Goal: Transaction & Acquisition: Book appointment/travel/reservation

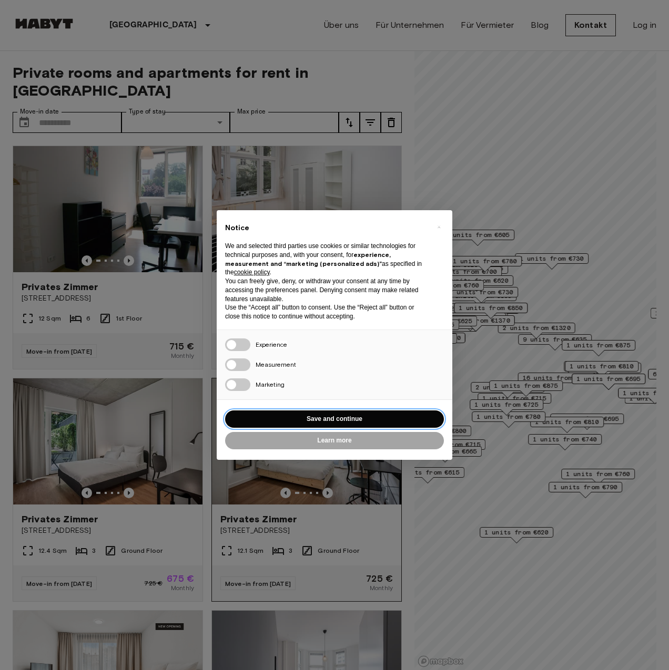
click at [340, 420] on button "Save and continue" at bounding box center [334, 419] width 219 height 17
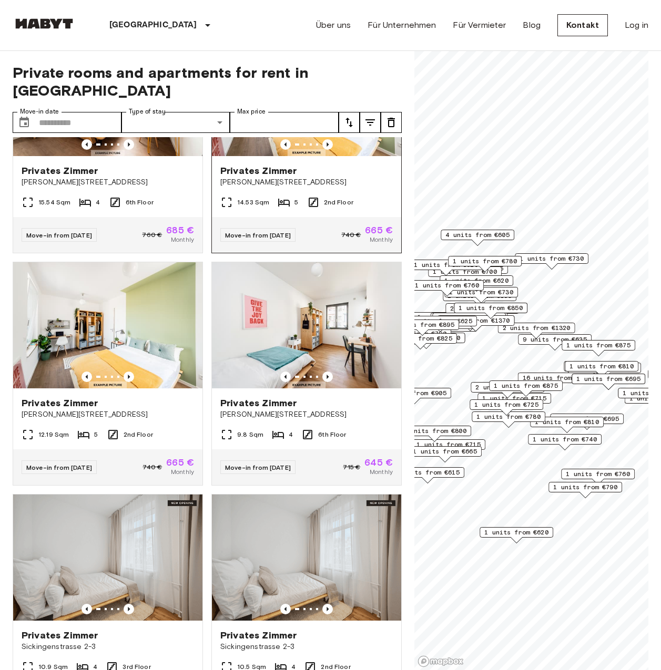
scroll to position [3589, 0]
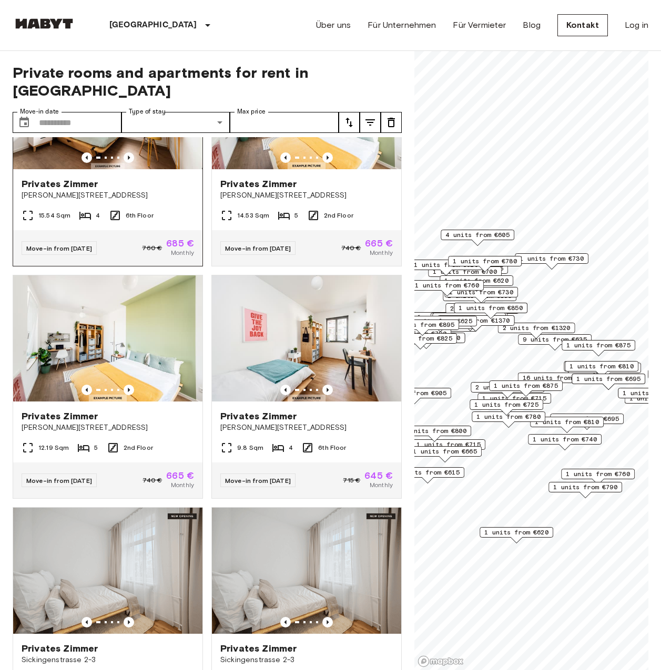
click at [108, 169] on img at bounding box center [107, 106] width 189 height 126
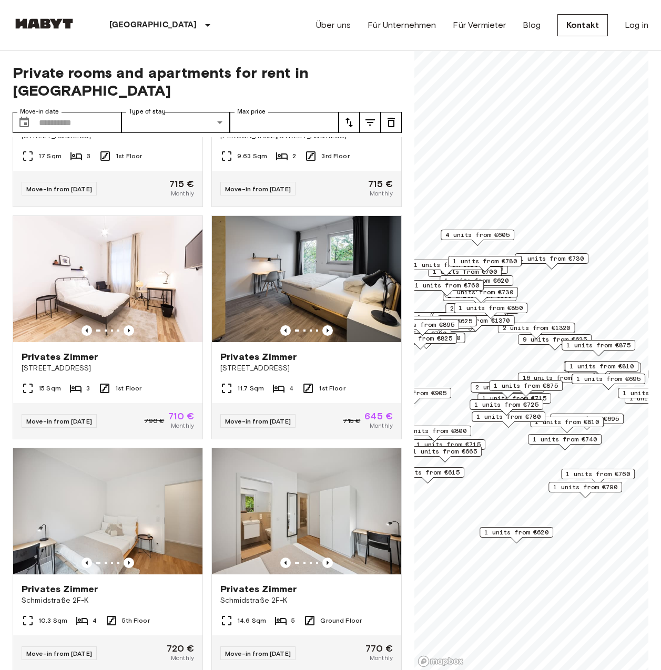
scroll to position [5283, 0]
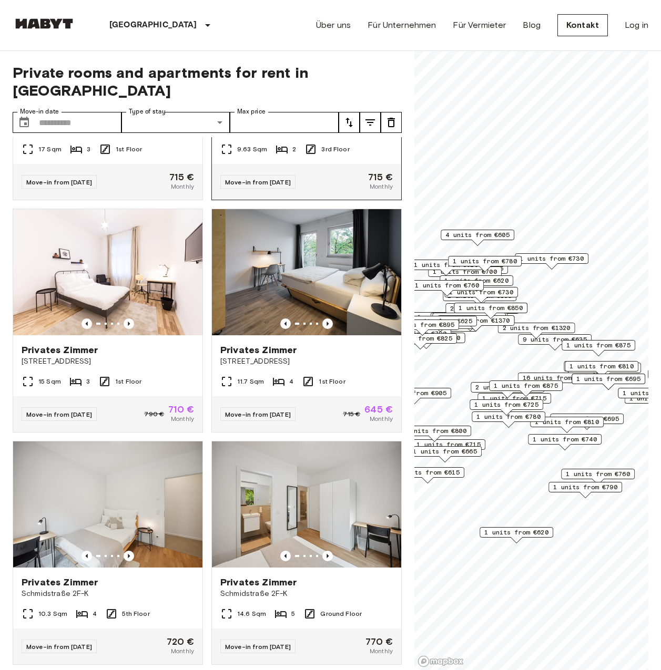
click at [304, 103] on img at bounding box center [306, 40] width 189 height 126
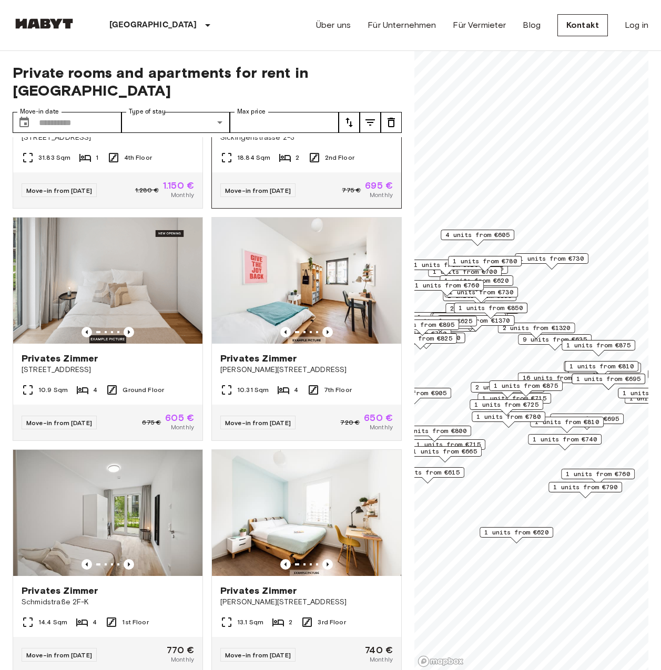
scroll to position [7186, 0]
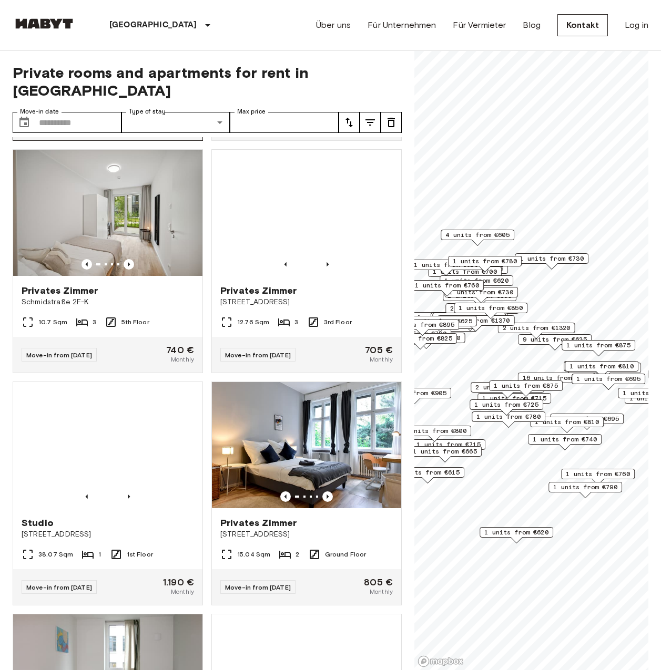
scroll to position [7922, 0]
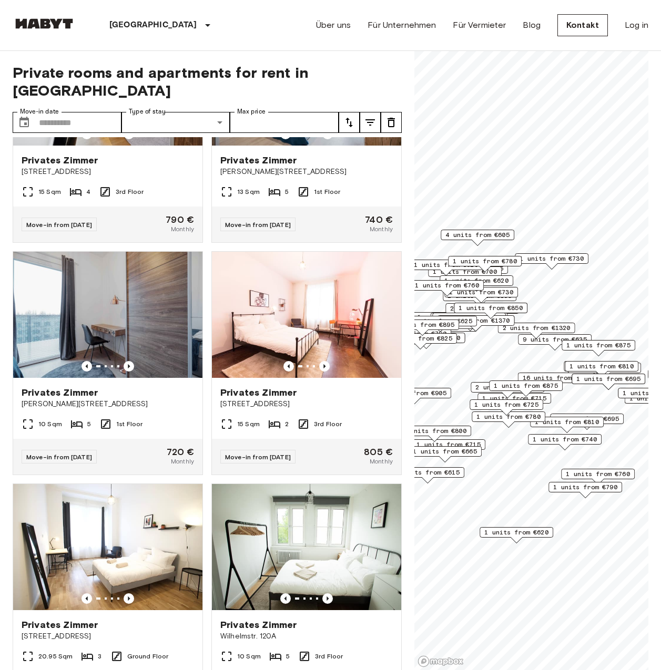
scroll to position [10825, 0]
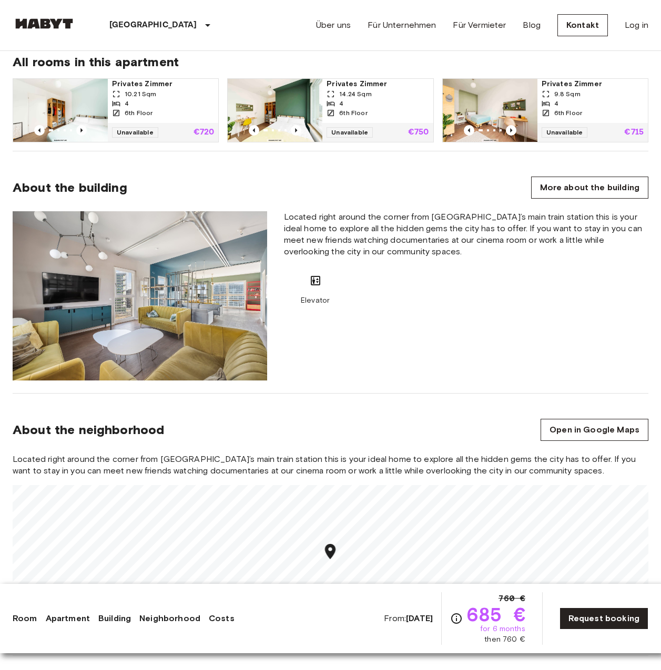
scroll to position [684, 0]
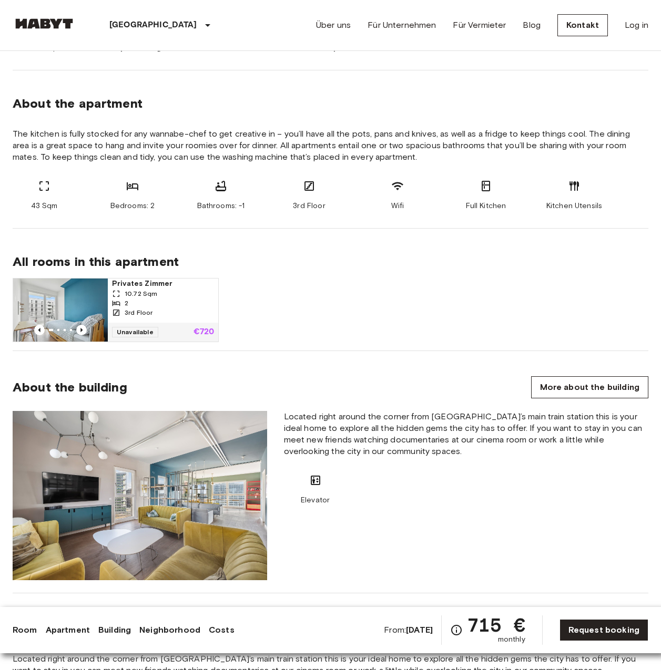
scroll to position [473, 0]
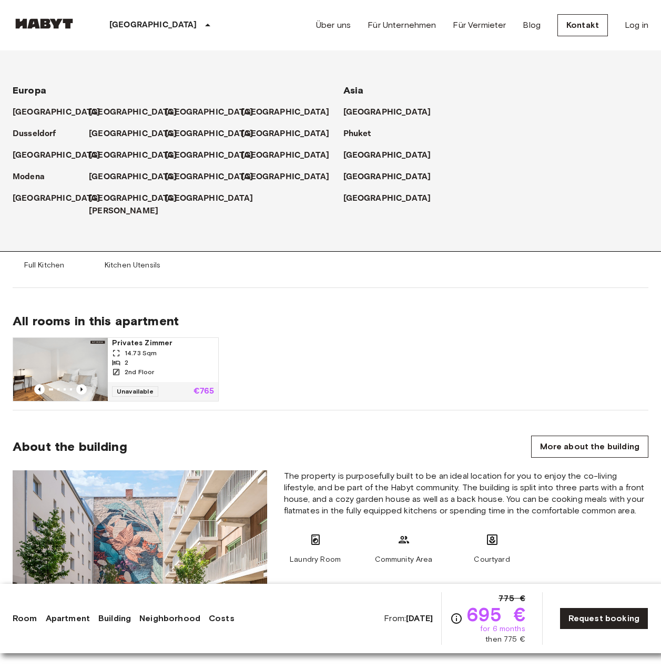
scroll to position [316, 0]
